Goal: Find specific page/section: Find specific page/section

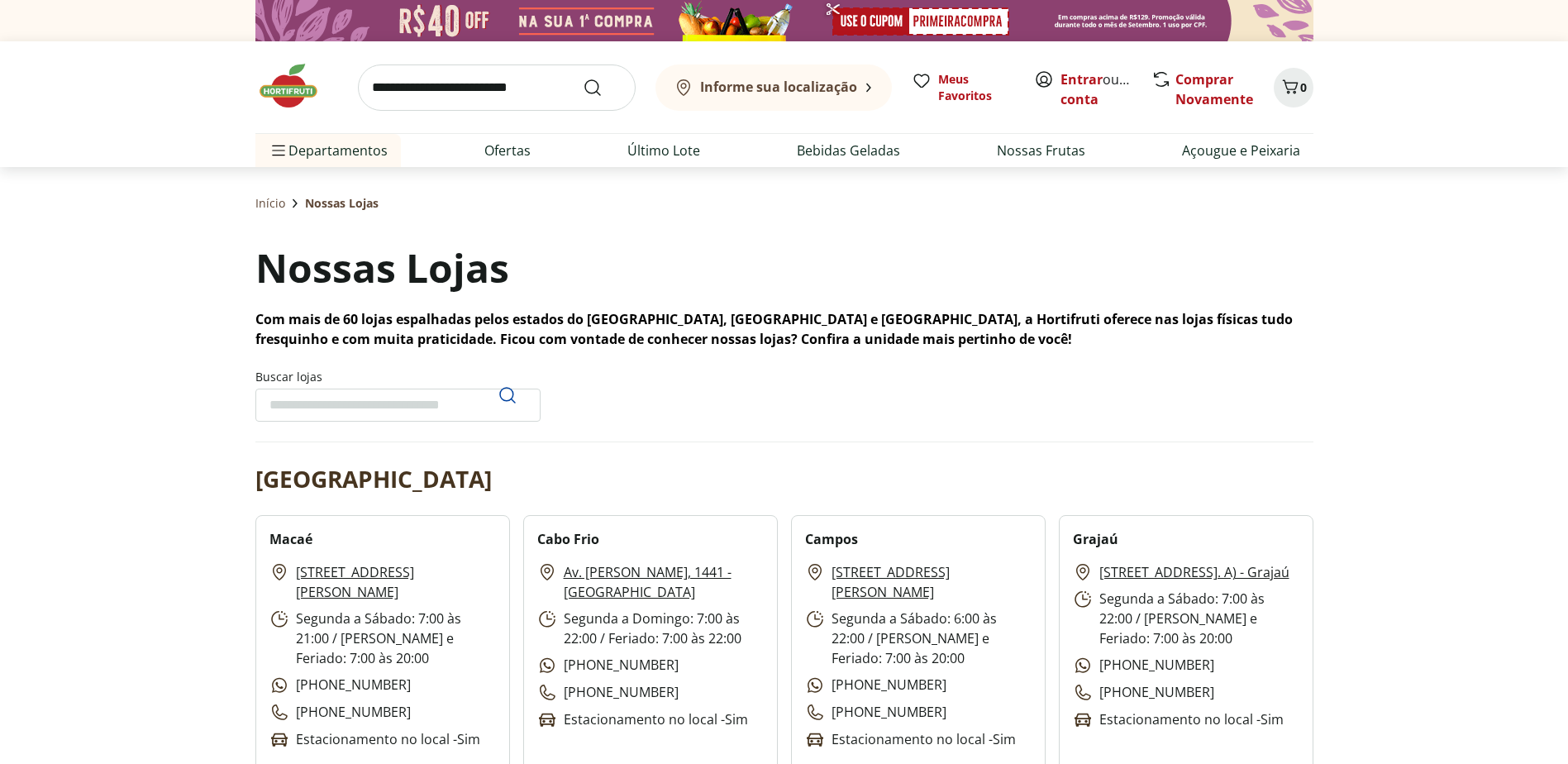
click at [315, 379] on label "Buscar lojas" at bounding box center [397, 395] width 285 height 53
click at [315, 389] on input "Buscar lojas" at bounding box center [397, 405] width 285 height 33
click at [308, 393] on input "Buscar lojas" at bounding box center [397, 405] width 285 height 33
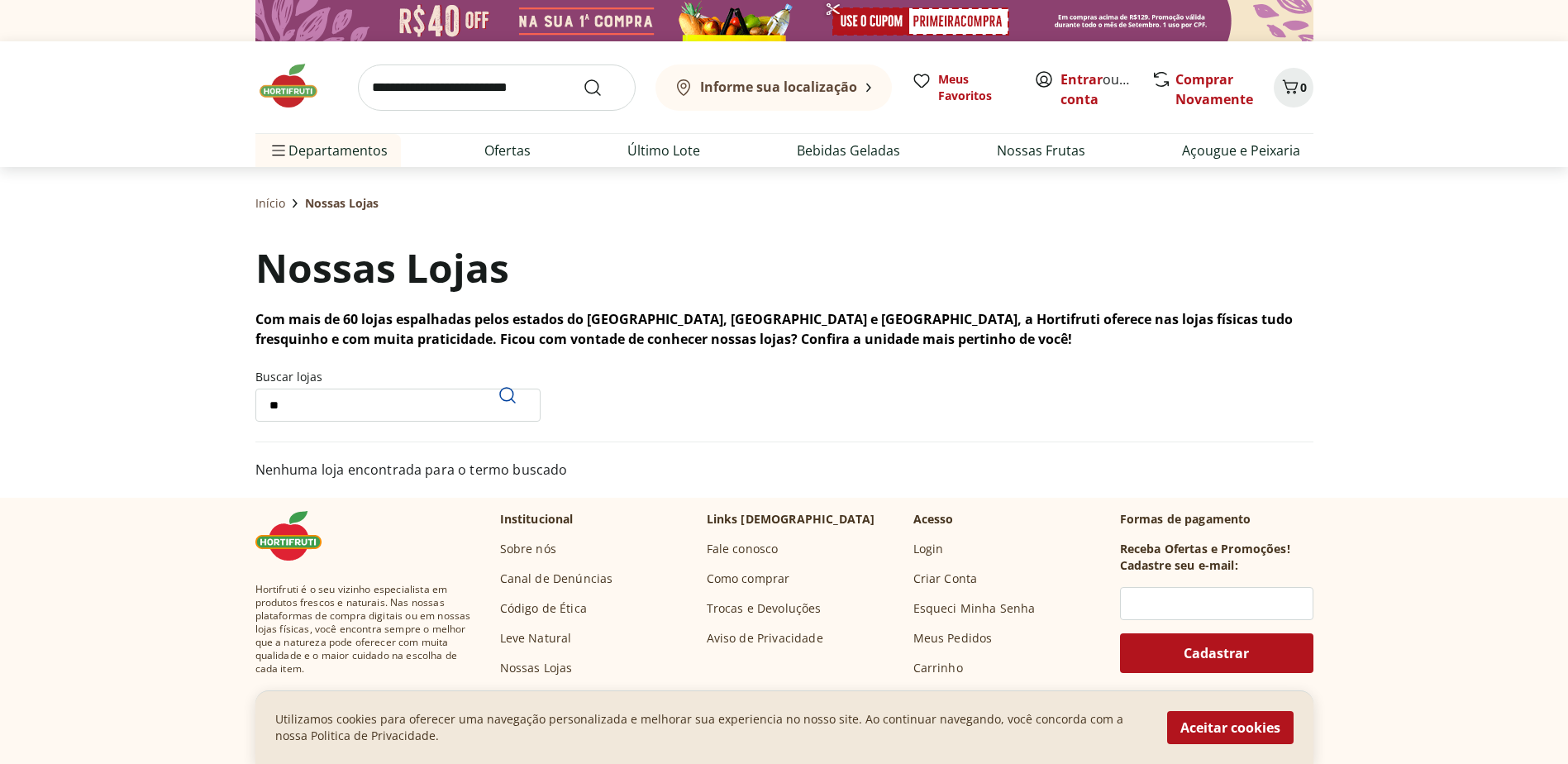
type input "*"
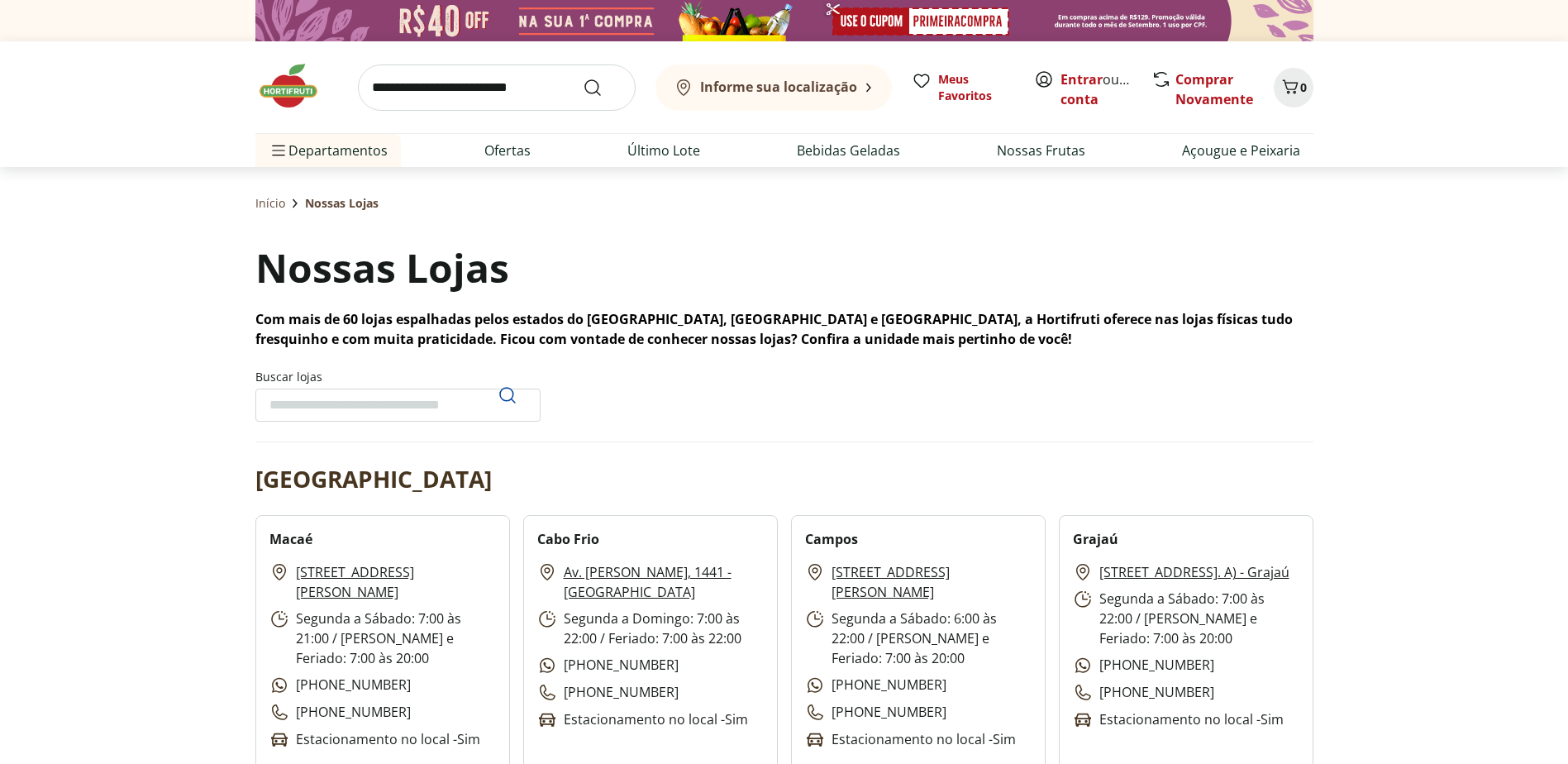
click at [360, 403] on input "Buscar lojas" at bounding box center [397, 405] width 285 height 33
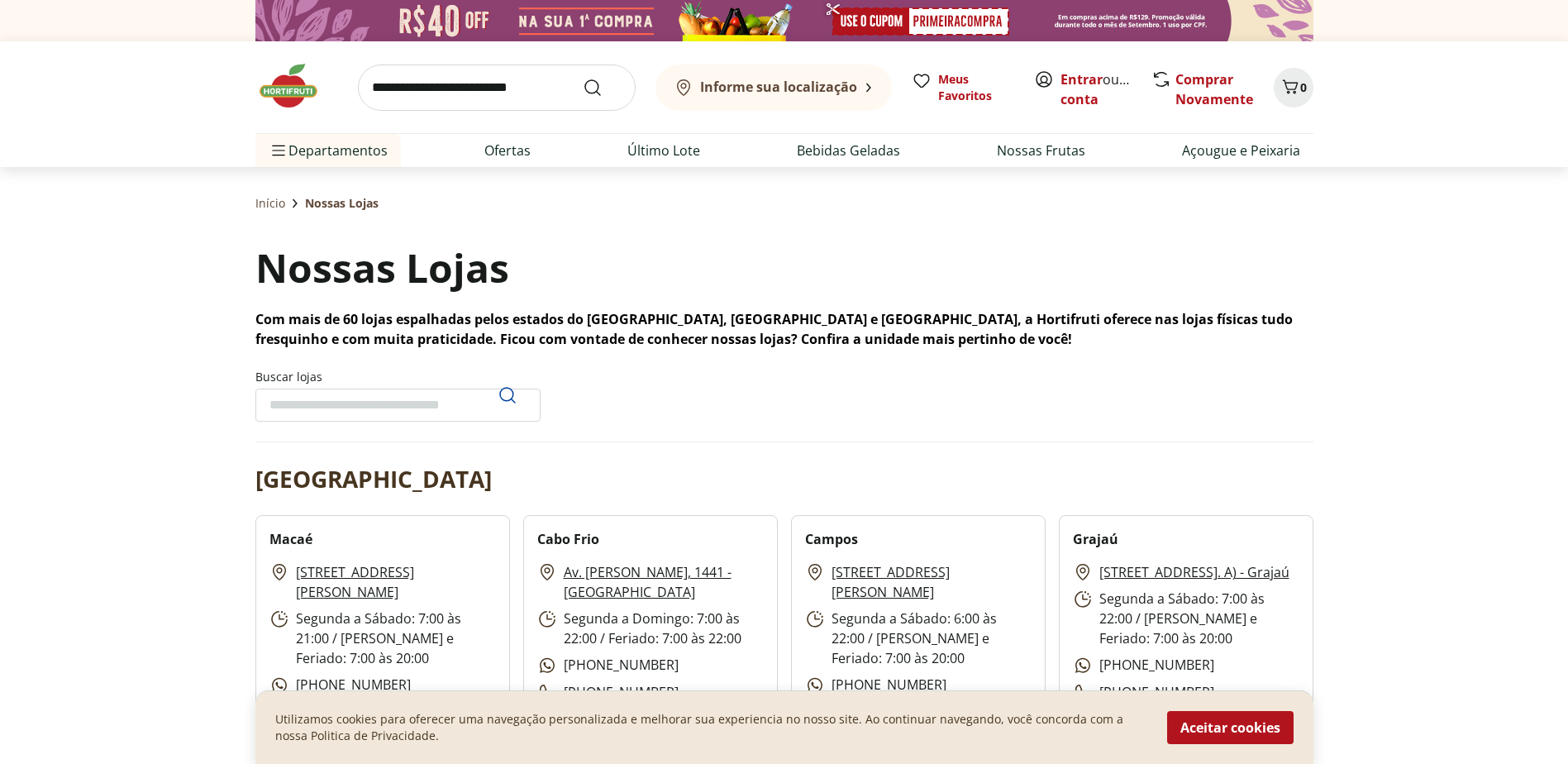
paste input "**********"
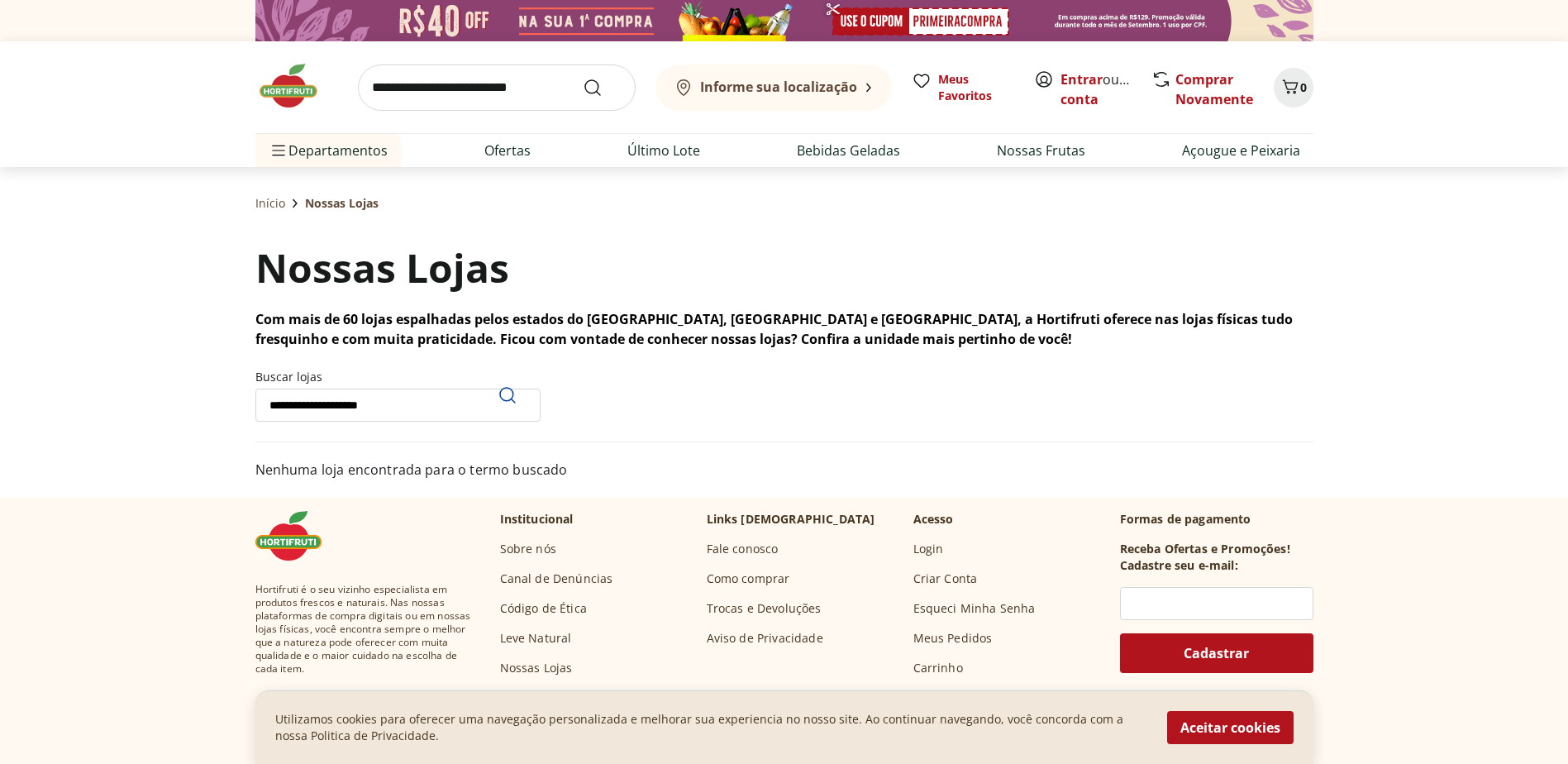
drag, startPoint x: 276, startPoint y: 407, endPoint x: -186, endPoint y: 436, distance: 462.9
click at [500, 394] on use "Pesquisar" at bounding box center [508, 395] width 20 height 20
click at [501, 393] on icon "Pesquisar" at bounding box center [508, 395] width 20 height 20
click at [503, 394] on icon "Pesquisar" at bounding box center [508, 395] width 20 height 20
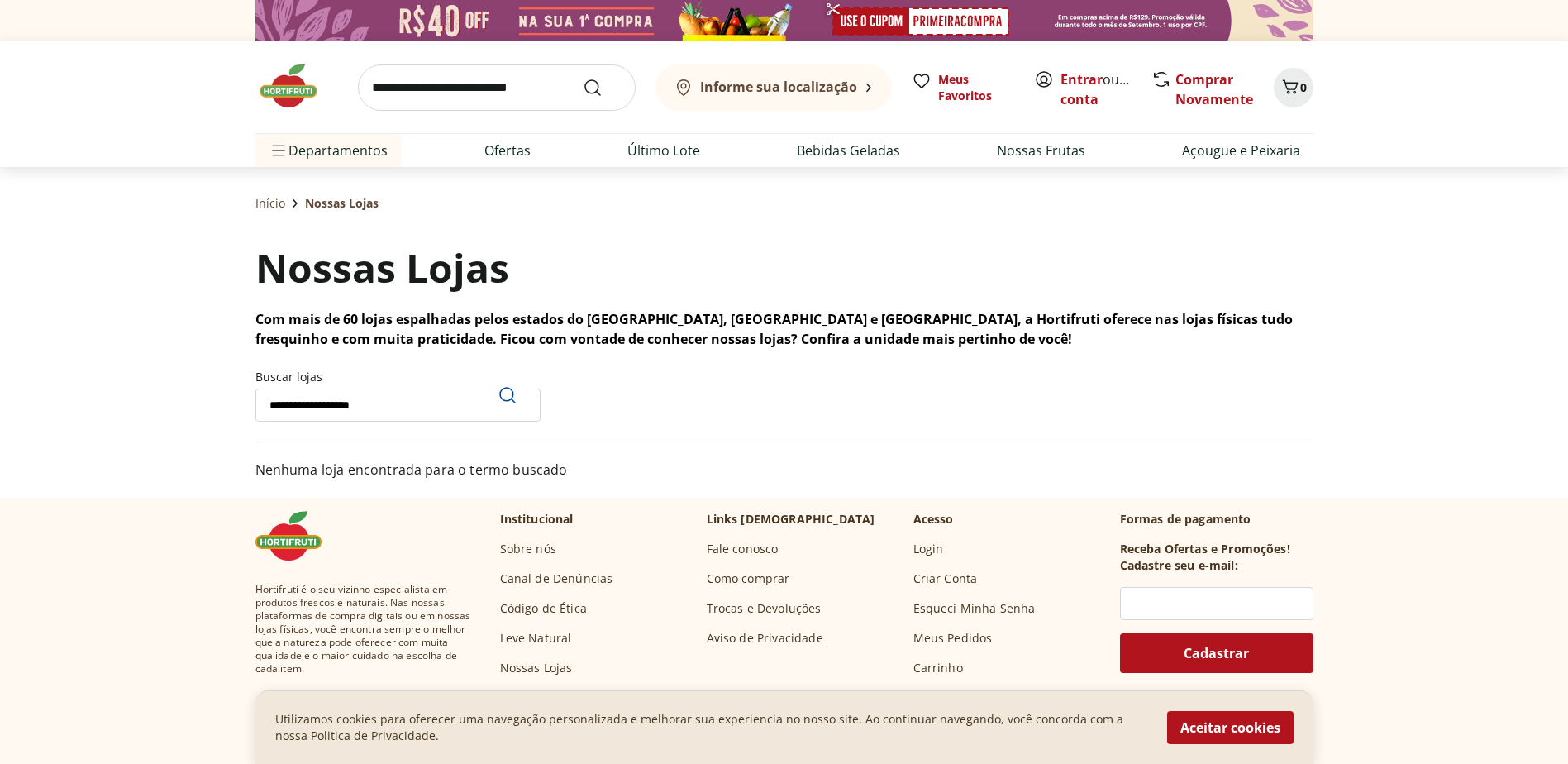
drag, startPoint x: 409, startPoint y: 414, endPoint x: -240, endPoint y: 402, distance: 649.1
type input "*****"
click at [517, 402] on div "Pesquisar" at bounding box center [507, 395] width 40 height 40
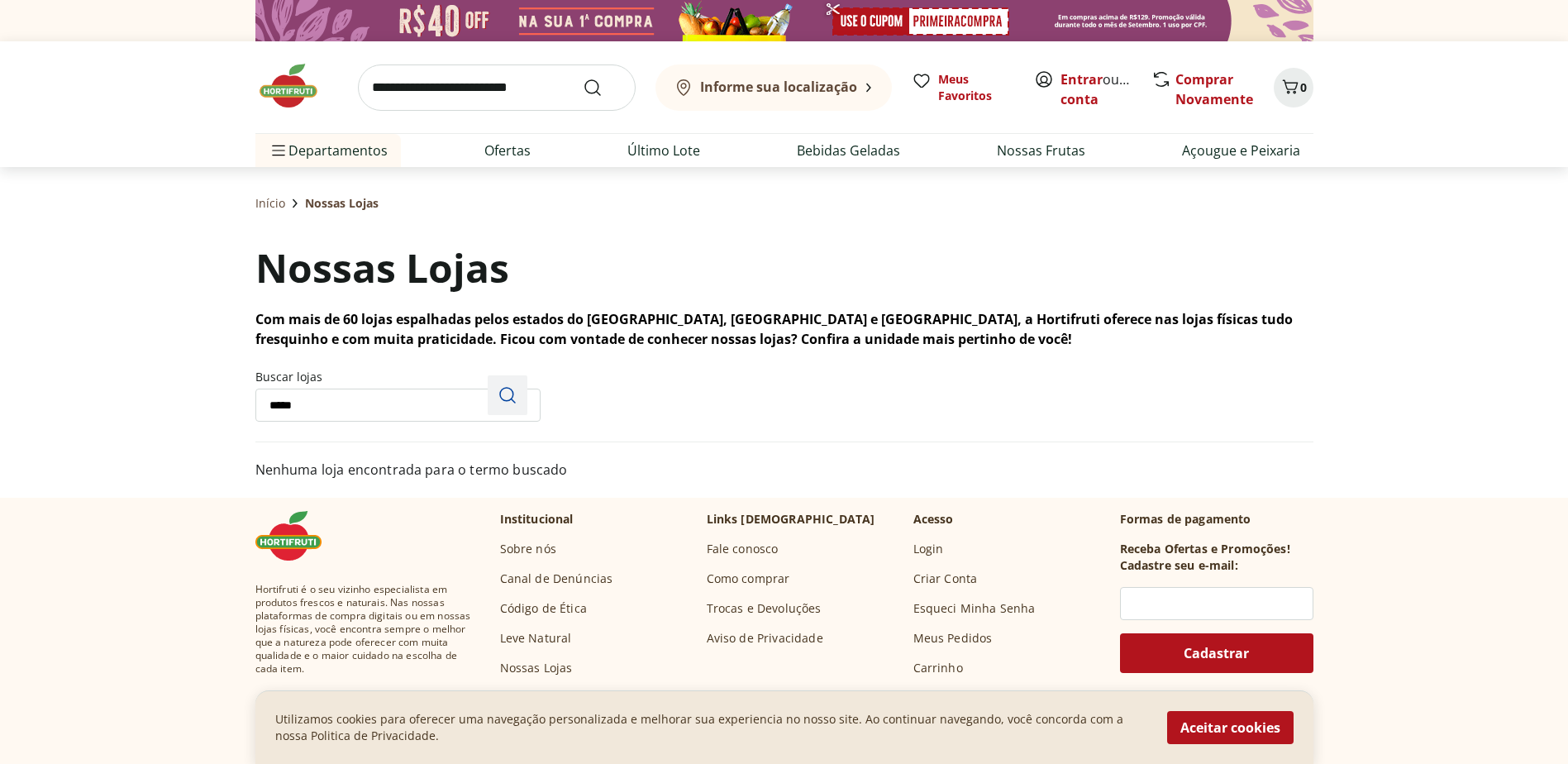
drag, startPoint x: 517, startPoint y: 402, endPoint x: 448, endPoint y: 418, distance: 70.8
click at [512, 402] on div "Pesquisar" at bounding box center [507, 395] width 40 height 40
drag, startPoint x: 1211, startPoint y: 721, endPoint x: 1138, endPoint y: 713, distance: 73.4
click at [1211, 721] on button "Aceitar cookies" at bounding box center [1230, 727] width 127 height 33
